Goal: Complete application form

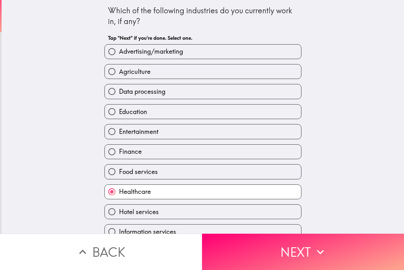
scroll to position [32, 0]
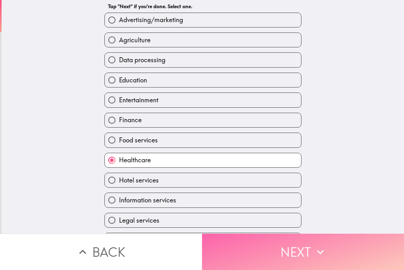
click at [266, 252] on button "Next" at bounding box center [303, 251] width 202 height 36
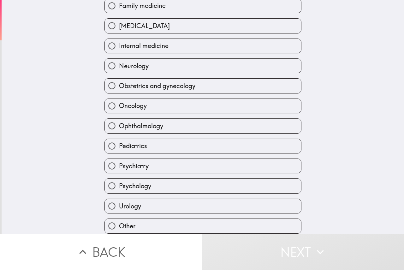
scroll to position [120, 0]
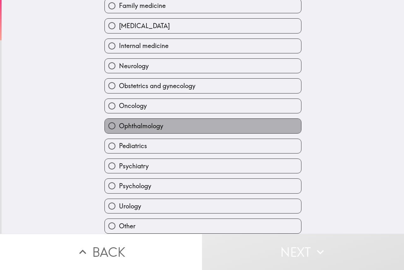
click at [148, 123] on span "Ophthalmology" at bounding box center [141, 125] width 44 height 9
click at [119, 123] on input "Ophthalmology" at bounding box center [112, 126] width 14 height 14
radio input "true"
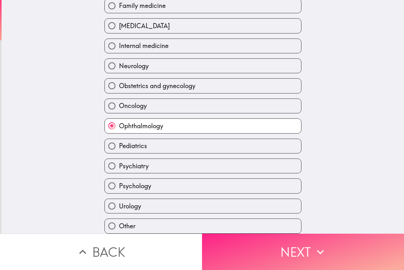
click at [254, 237] on button "Next" at bounding box center [303, 251] width 202 height 36
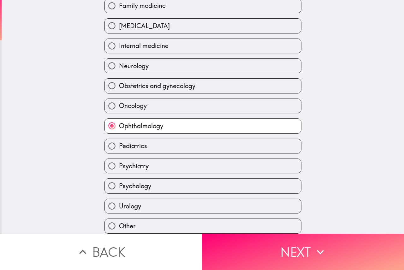
scroll to position [0, 0]
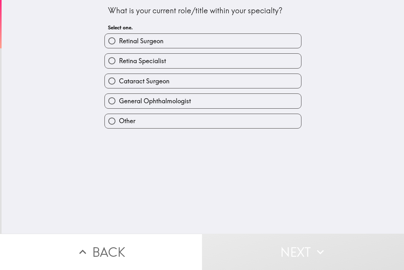
click at [158, 44] on span "Retinal Surgeon" at bounding box center [141, 41] width 44 height 9
click at [119, 44] on input "Retinal Surgeon" at bounding box center [112, 41] width 14 height 14
radio input "true"
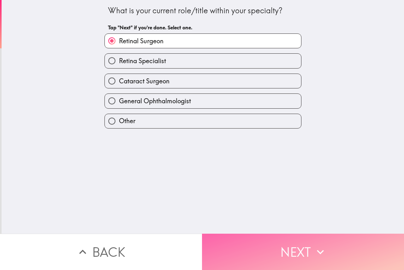
click at [263, 233] on button "Next" at bounding box center [303, 251] width 202 height 36
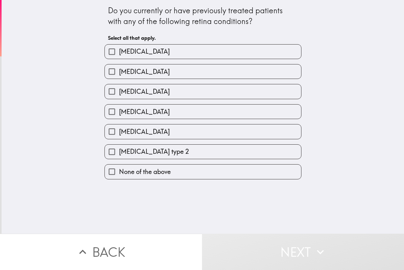
click at [151, 95] on label "[MEDICAL_DATA]" at bounding box center [203, 91] width 196 height 14
click at [119, 95] on input "[MEDICAL_DATA]" at bounding box center [112, 91] width 14 height 14
checkbox input "true"
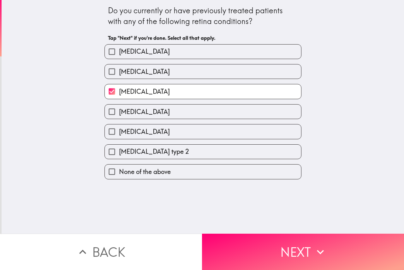
click at [157, 116] on span "Diabetic retinopathy" at bounding box center [144, 111] width 51 height 9
click at [119, 116] on input "Diabetic retinopathy" at bounding box center [112, 111] width 14 height 14
checkbox input "true"
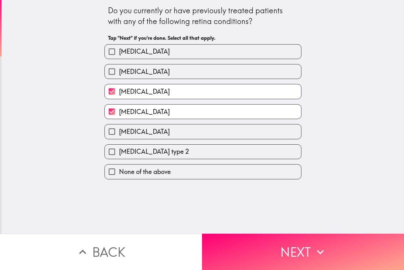
click at [166, 141] on div "Macular telangiectasia type 2" at bounding box center [200, 149] width 202 height 20
click at [168, 149] on span "Macular telangiectasia type 2" at bounding box center [154, 151] width 70 height 9
click at [119, 149] on input "Macular telangiectasia type 2" at bounding box center [112, 152] width 14 height 14
checkbox input "true"
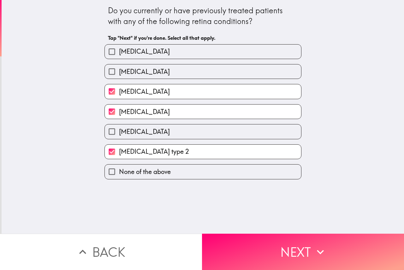
click at [158, 124] on div "Retinitis pigmentosa" at bounding box center [200, 129] width 202 height 20
click at [164, 129] on span "Retinitis pigmentosa" at bounding box center [144, 131] width 51 height 9
click at [119, 129] on input "Retinitis pigmentosa" at bounding box center [112, 131] width 14 height 14
checkbox input "true"
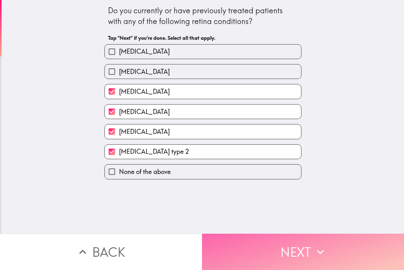
click at [277, 246] on button "Next" at bounding box center [303, 251] width 202 height 36
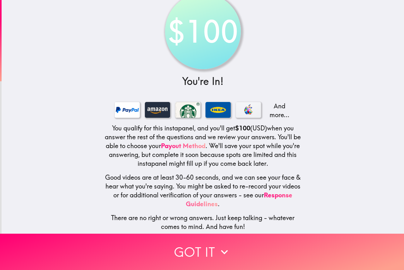
scroll to position [24, 0]
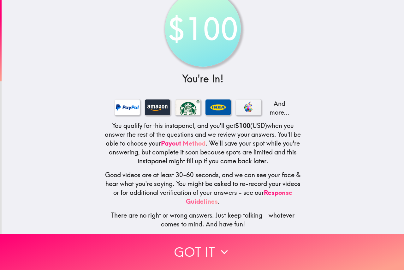
drag, startPoint x: 149, startPoint y: 171, endPoint x: 201, endPoint y: 171, distance: 52.4
click at [201, 171] on h5 "Good videos are at least 30-60 seconds, and we can see your face & hear what yo…" at bounding box center [202, 187] width 197 height 35
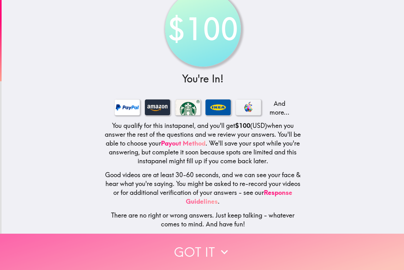
click at [213, 243] on button "Got it" at bounding box center [202, 251] width 404 height 36
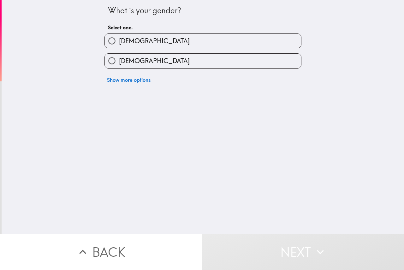
click at [156, 36] on label "Male" at bounding box center [203, 41] width 196 height 14
click at [119, 36] on input "Male" at bounding box center [112, 41] width 14 height 14
radio input "true"
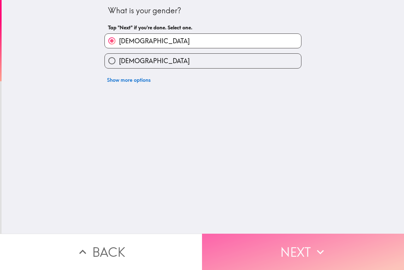
click at [287, 244] on button "Next" at bounding box center [303, 251] width 202 height 36
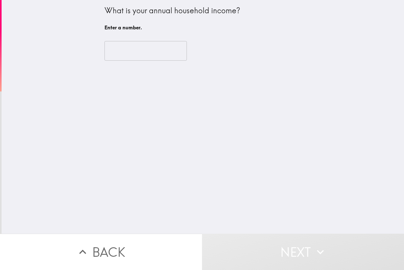
click at [117, 44] on input "number" at bounding box center [145, 51] width 82 height 20
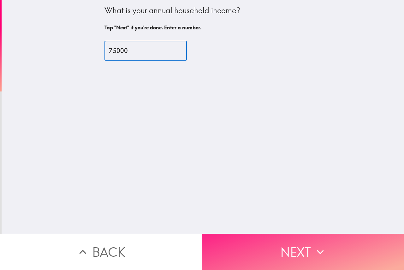
type input "75000"
click at [248, 228] on div "What is your annual household income? Tap "Next" if you're done. Enter a number…" at bounding box center [203, 116] width 402 height 233
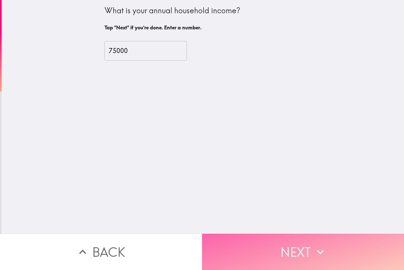
click at [248, 235] on button "Next" at bounding box center [303, 251] width 202 height 36
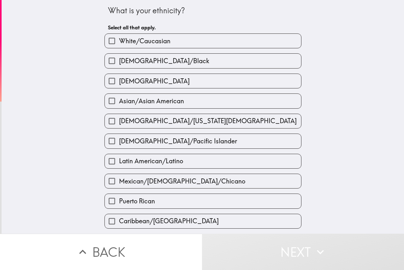
click at [154, 38] on span "White/Caucasian" at bounding box center [144, 41] width 51 height 9
click at [119, 38] on input "White/Caucasian" at bounding box center [112, 41] width 14 height 14
checkbox input "true"
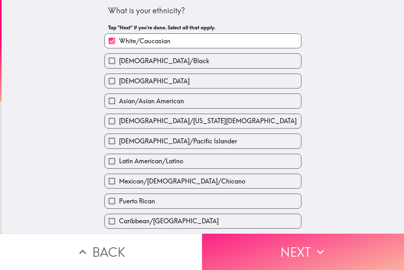
click at [281, 249] on button "Next" at bounding box center [303, 251] width 202 height 36
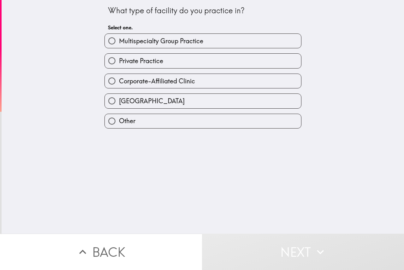
click at [174, 44] on span "Multispecialty Group Practice" at bounding box center [161, 41] width 84 height 9
click at [119, 44] on input "Multispecialty Group Practice" at bounding box center [112, 41] width 14 height 14
radio input "true"
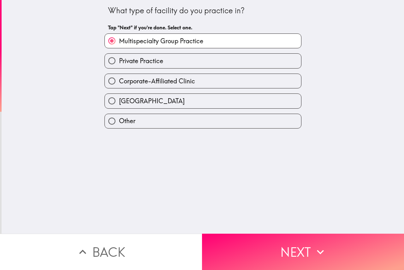
click at [158, 63] on span "Private Practice" at bounding box center [141, 60] width 44 height 9
click at [119, 63] on input "Private Practice" at bounding box center [112, 61] width 14 height 14
radio input "true"
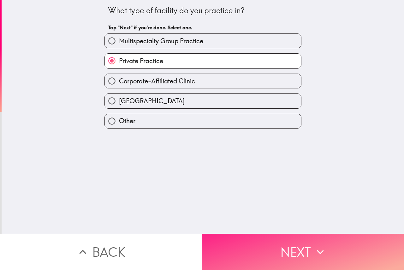
click at [296, 246] on button "Next" at bounding box center [303, 251] width 202 height 36
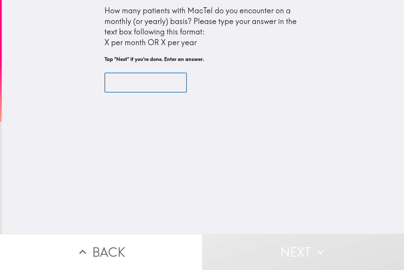
click at [159, 85] on input "text" at bounding box center [145, 83] width 82 height 20
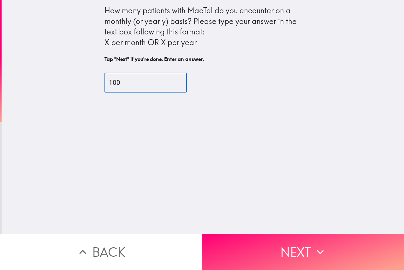
drag, startPoint x: 118, startPoint y: 84, endPoint x: 33, endPoint y: 73, distance: 85.0
click at [31, 73] on div "How many patients with MacTel do you encounter on a monthly (or yearly) basis? …" at bounding box center [203, 116] width 402 height 233
type input "3"
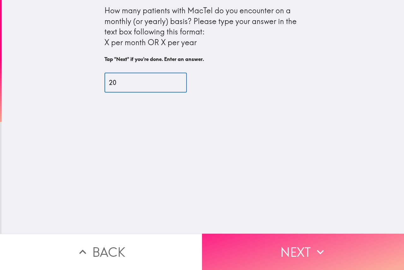
type input "20"
click at [266, 251] on button "Next" at bounding box center [303, 251] width 202 height 36
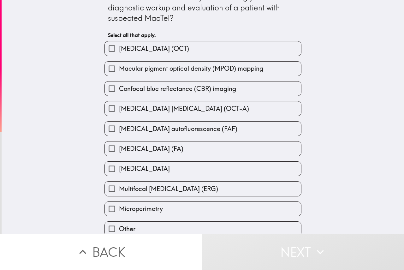
scroll to position [21, 0]
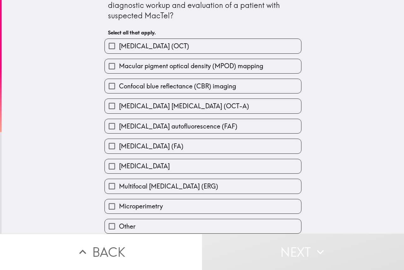
click at [242, 102] on span "Optical coherence tomography angiography (OCT-A)" at bounding box center [184, 106] width 130 height 9
click at [119, 101] on input "Optical coherence tomography angiography (OCT-A)" at bounding box center [112, 106] width 14 height 14
checkbox input "true"
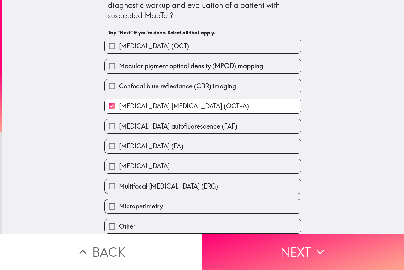
click at [238, 122] on label "Fundus autofluorescence (FAF)" at bounding box center [203, 126] width 196 height 14
click at [119, 122] on input "Fundus autofluorescence (FAF)" at bounding box center [112, 126] width 14 height 14
checkbox input "true"
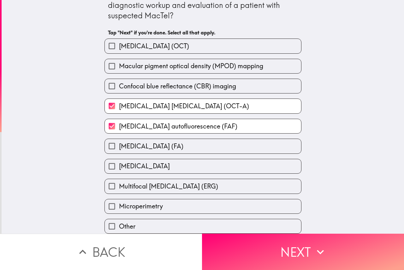
click at [236, 145] on label "Fluorescein angiography (FA)" at bounding box center [203, 146] width 196 height 14
click at [119, 145] on input "Fluorescein angiography (FA)" at bounding box center [112, 146] width 14 height 14
checkbox input "true"
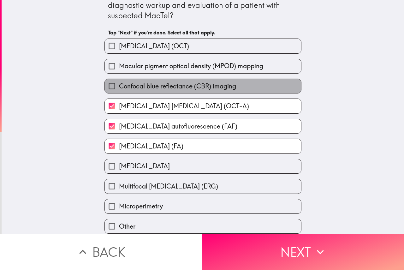
click at [241, 79] on label "Confocal blue reflectance (CBR) imaging" at bounding box center [203, 86] width 196 height 14
click at [119, 79] on input "Confocal blue reflectance (CBR) imaging" at bounding box center [112, 86] width 14 height 14
checkbox input "true"
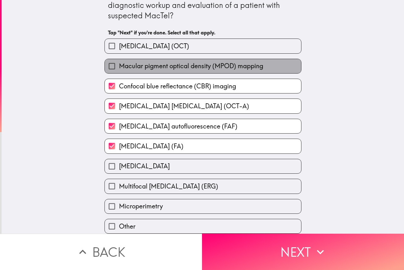
click at [242, 62] on span "Macular pigment optical density (MPOD) mapping" at bounding box center [191, 66] width 144 height 9
click at [119, 59] on input "Macular pigment optical density (MPOD) mapping" at bounding box center [112, 66] width 14 height 14
checkbox input "true"
click at [244, 29] on h6 "Tap "Next" if you're done. Select all that apply." at bounding box center [203, 32] width 190 height 7
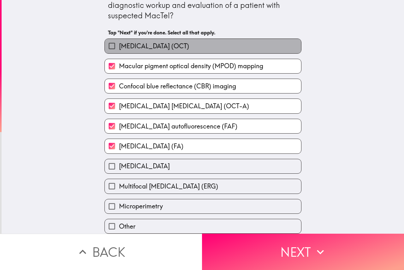
click at [244, 43] on label "Optical coherence tomography (OCT)" at bounding box center [203, 46] width 196 height 14
click at [119, 43] on input "Optical coherence tomography (OCT)" at bounding box center [112, 46] width 14 height 14
checkbox input "true"
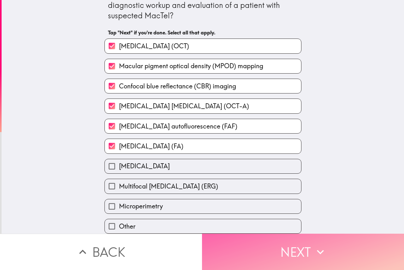
click at [341, 251] on button "Next" at bounding box center [303, 251] width 202 height 36
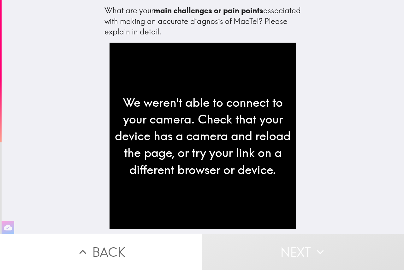
drag, startPoint x: 181, startPoint y: 12, endPoint x: 210, endPoint y: 12, distance: 29.0
click at [210, 12] on b "main challenges or pain points" at bounding box center [208, 10] width 109 height 9
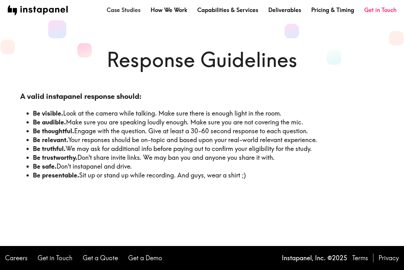
click at [129, 9] on link "Case Studies" at bounding box center [124, 10] width 34 height 8
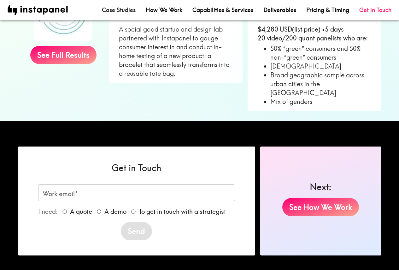
scroll to position [576, 0]
